Goal: Check status: Check status

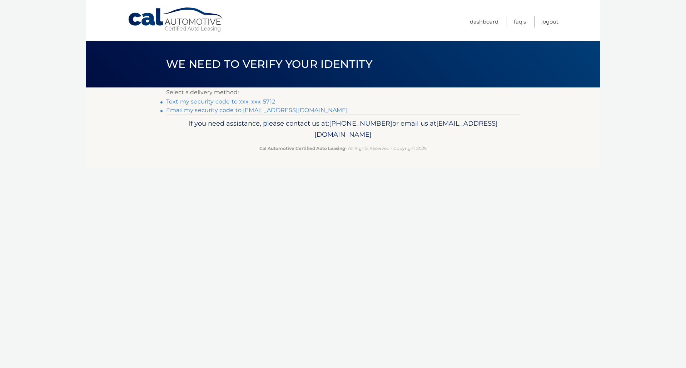
click at [265, 99] on link "Text my security code to xxx-xxx-5712" at bounding box center [220, 101] width 109 height 7
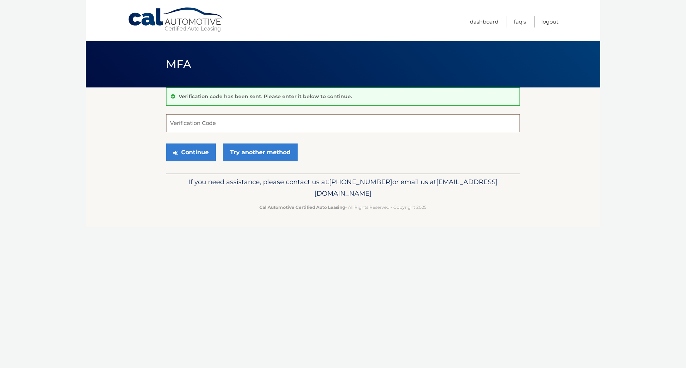
click at [309, 127] on input "Verification Code" at bounding box center [343, 123] width 354 height 18
type input "554471"
click at [166, 144] on button "Continue" at bounding box center [191, 153] width 50 height 18
click at [197, 157] on button "Continue" at bounding box center [191, 153] width 50 height 18
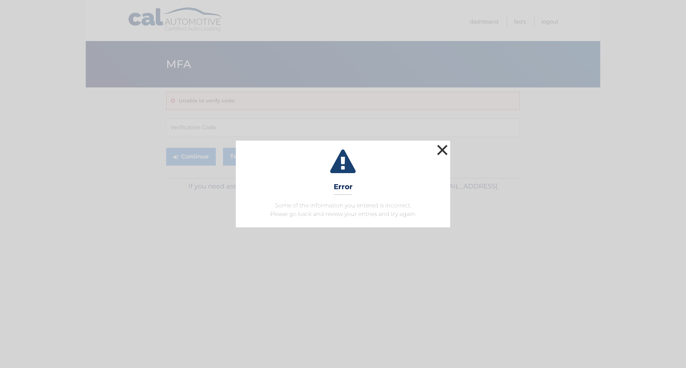
click at [445, 155] on button "×" at bounding box center [442, 150] width 14 height 14
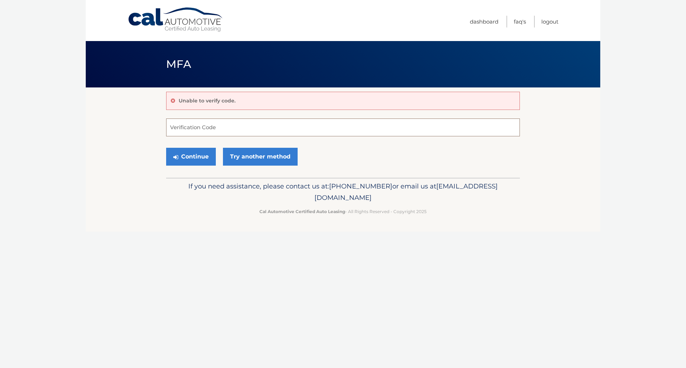
click at [273, 133] on input "Verification Code" at bounding box center [343, 128] width 354 height 18
type input "554471"
click at [189, 152] on button "Continue" at bounding box center [191, 157] width 50 height 18
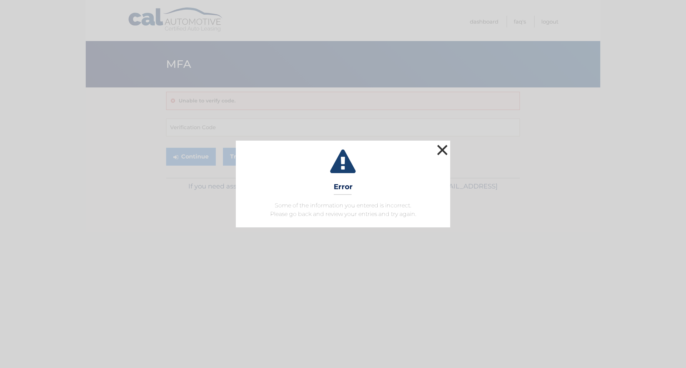
click at [446, 150] on button "×" at bounding box center [442, 150] width 14 height 14
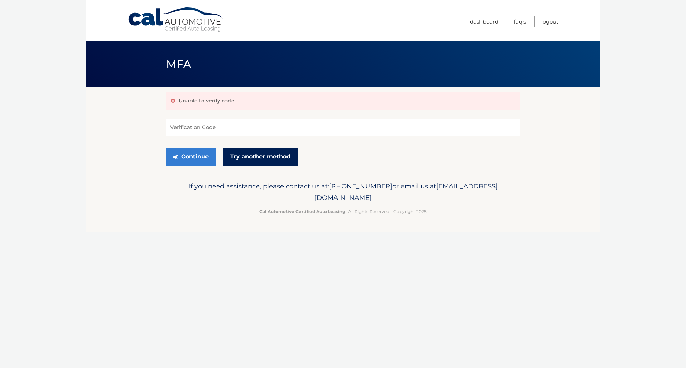
click at [279, 158] on link "Try another method" at bounding box center [260, 157] width 75 height 18
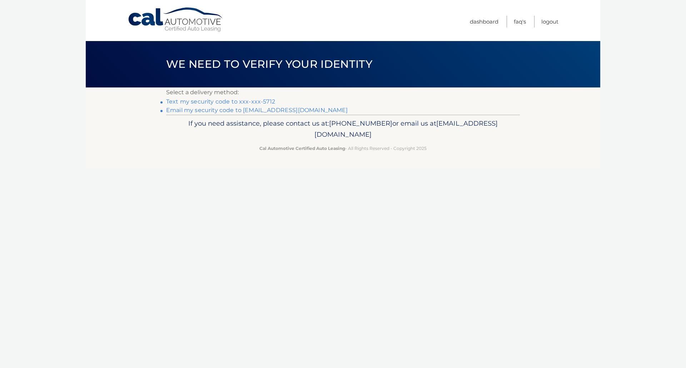
click at [244, 101] on link "Text my security code to xxx-xxx-5712" at bounding box center [220, 101] width 109 height 7
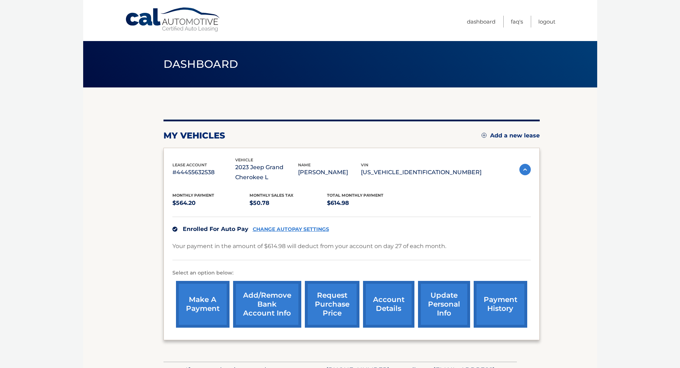
click at [402, 311] on link "account details" at bounding box center [388, 304] width 51 height 47
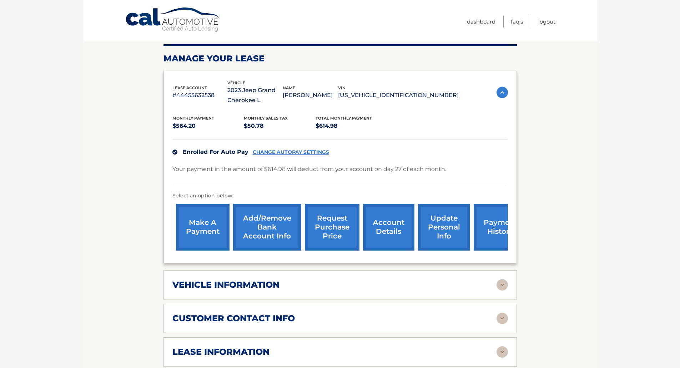
scroll to position [214, 0]
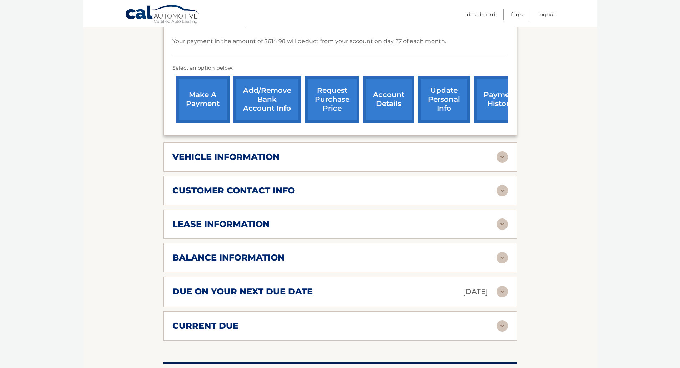
click at [264, 155] on h2 "vehicle information" at bounding box center [225, 157] width 107 height 11
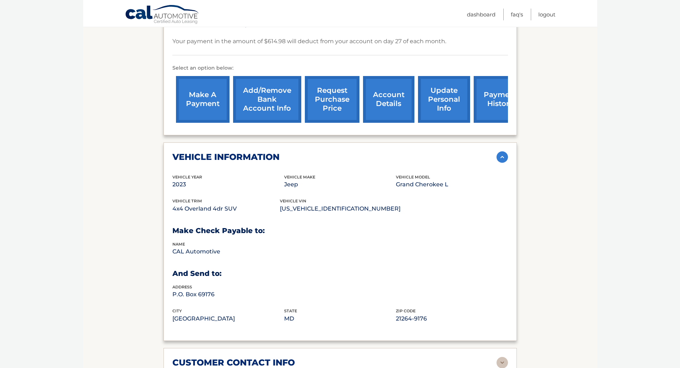
scroll to position [286, 0]
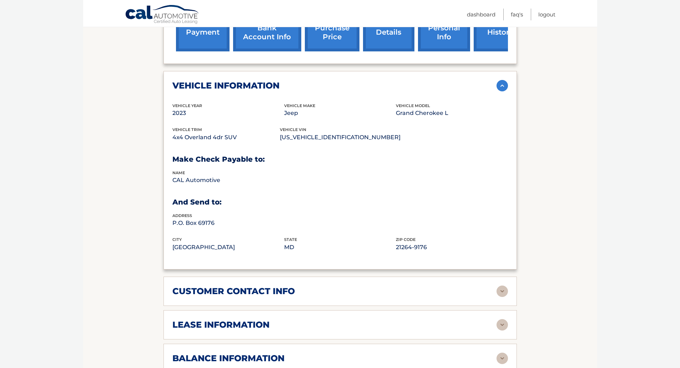
click at [295, 305] on div "customer contact info full name WILLIAM CURTIS street address 120 BARCLADEN RD …" at bounding box center [341, 291] width 354 height 29
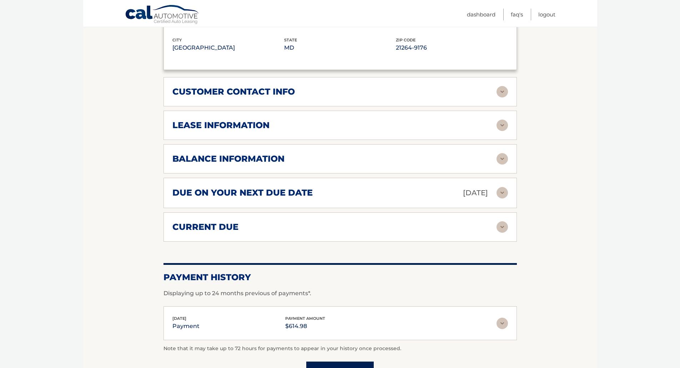
scroll to position [500, 0]
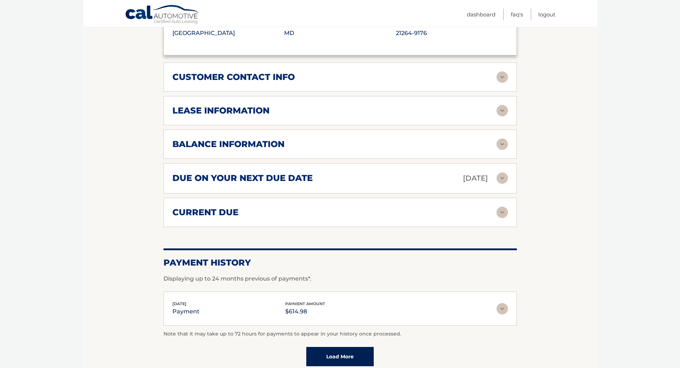
click at [275, 112] on div "lease information" at bounding box center [334, 110] width 324 height 11
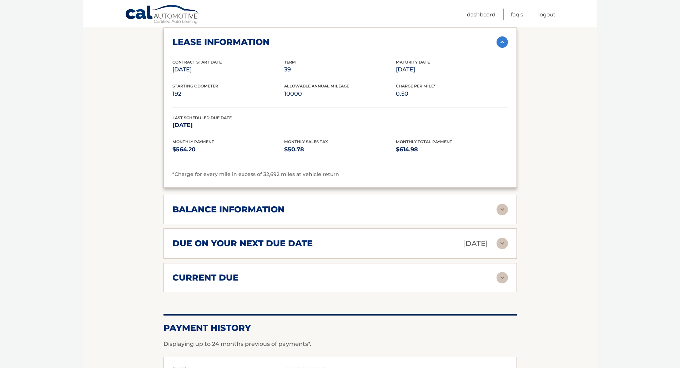
scroll to position [571, 0]
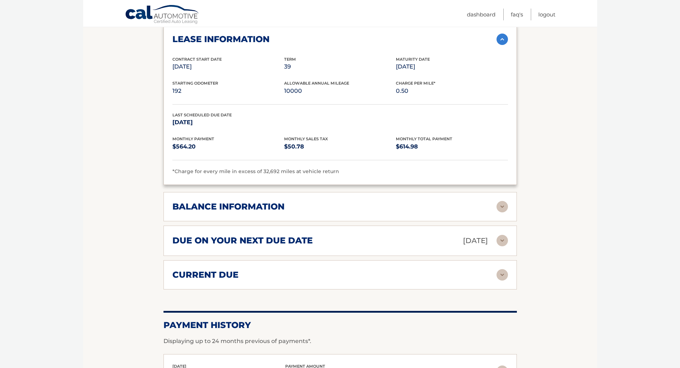
click at [327, 213] on div "balance information Payments Received 24 Payments Remaining 15 Next Payment wil…" at bounding box center [341, 206] width 354 height 29
click at [501, 211] on img at bounding box center [502, 206] width 11 height 11
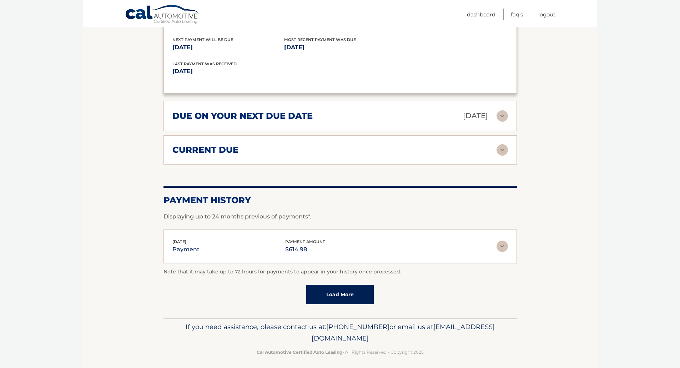
scroll to position [787, 0]
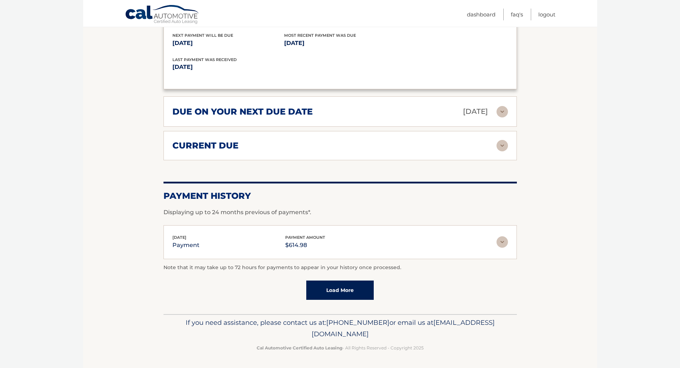
click at [505, 248] on img at bounding box center [502, 241] width 11 height 11
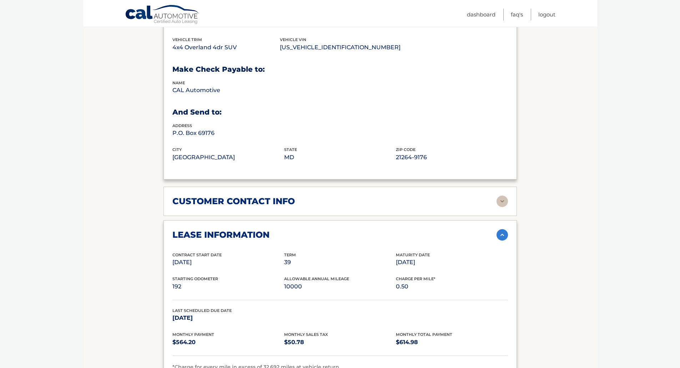
scroll to position [144, 0]
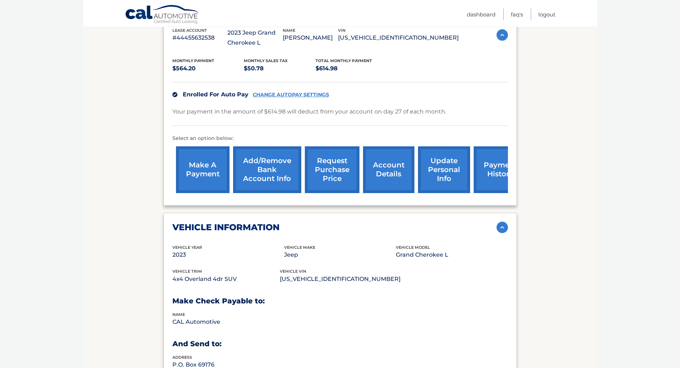
click at [318, 167] on link "request purchase price" at bounding box center [332, 169] width 55 height 47
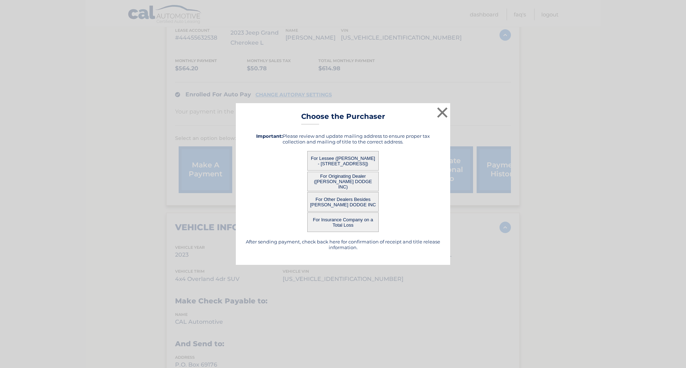
click at [359, 160] on button "For Lessee ([PERSON_NAME] - [STREET_ADDRESS])" at bounding box center [342, 161] width 71 height 20
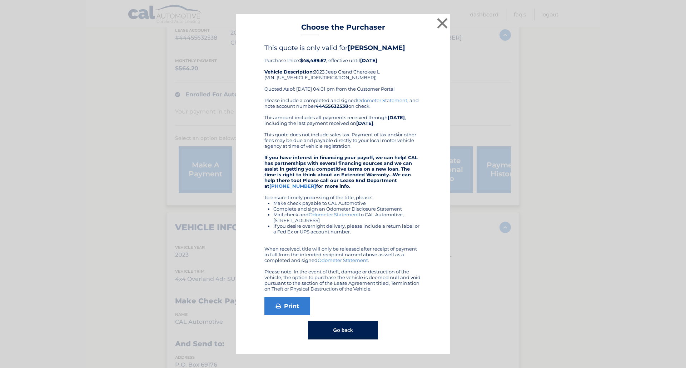
drag, startPoint x: 310, startPoint y: 94, endPoint x: 407, endPoint y: 87, distance: 97.0
click at [407, 87] on div "This quote is only valid for WILLIAM CURTIS Purchase Price: $45,489.67 , effect…" at bounding box center [342, 71] width 157 height 54
click at [405, 81] on div "This quote is only valid for WILLIAM CURTIS Purchase Price: $45,489.67 , effect…" at bounding box center [342, 71] width 157 height 54
click at [439, 22] on button "×" at bounding box center [442, 23] width 14 height 14
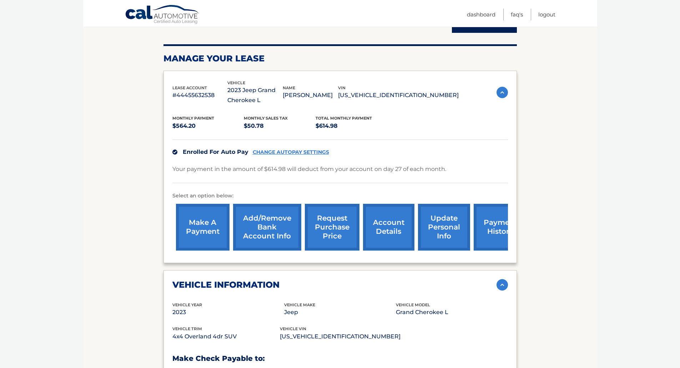
scroll to position [0, 0]
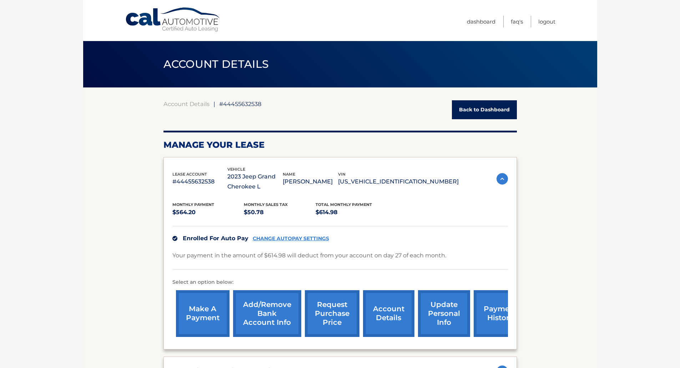
click at [474, 105] on link "Back to Dashboard" at bounding box center [484, 109] width 65 height 19
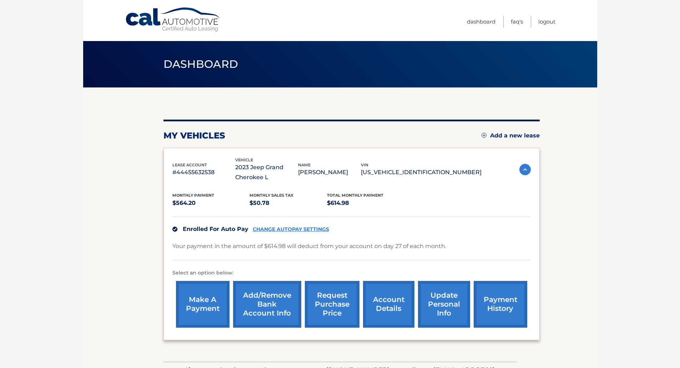
drag, startPoint x: 366, startPoint y: 230, endPoint x: 596, endPoint y: 231, distance: 230.0
click at [604, 234] on body "Cal Automotive Menu Dashboard FAQ's Logout" at bounding box center [340, 184] width 680 height 368
